Goal: Navigation & Orientation: Find specific page/section

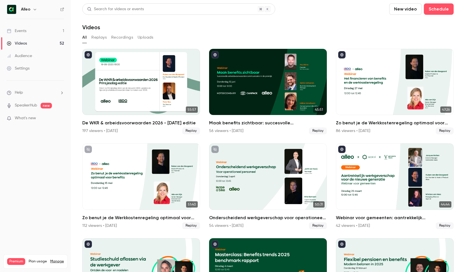
click at [48, 27] on link "Events 1" at bounding box center [35, 31] width 71 height 12
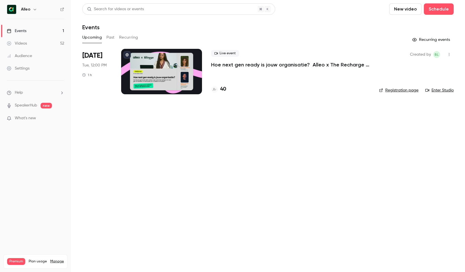
click at [439, 91] on link "Enter Studio" at bounding box center [439, 90] width 28 height 6
click at [450, 53] on icon "button" at bounding box center [448, 54] width 5 height 4
click at [405, 81] on div at bounding box center [400, 83] width 9 height 5
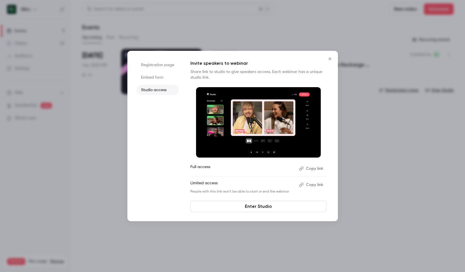
click at [160, 89] on li "Studio access" at bounding box center [157, 90] width 43 height 10
click at [315, 184] on button "Copy link" at bounding box center [312, 184] width 30 height 9
click at [364, 161] on div at bounding box center [232, 136] width 465 height 272
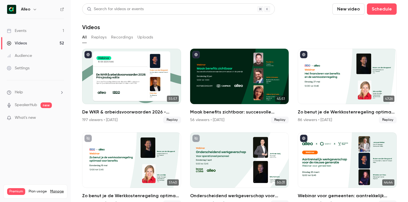
click at [35, 29] on link "Events 1" at bounding box center [35, 31] width 71 height 12
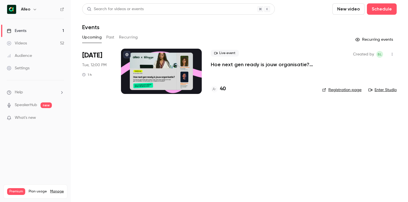
click at [251, 63] on p "Hoe next gen ready is jouw organisatie? Alleo x The Recharge Club" at bounding box center [262, 64] width 102 height 7
click at [393, 54] on icon "button" at bounding box center [392, 54] width 5 height 4
click at [339, 160] on div at bounding box center [204, 101] width 408 height 202
click at [381, 89] on link "Enter Studio" at bounding box center [383, 90] width 28 height 6
